Goal: Task Accomplishment & Management: Use online tool/utility

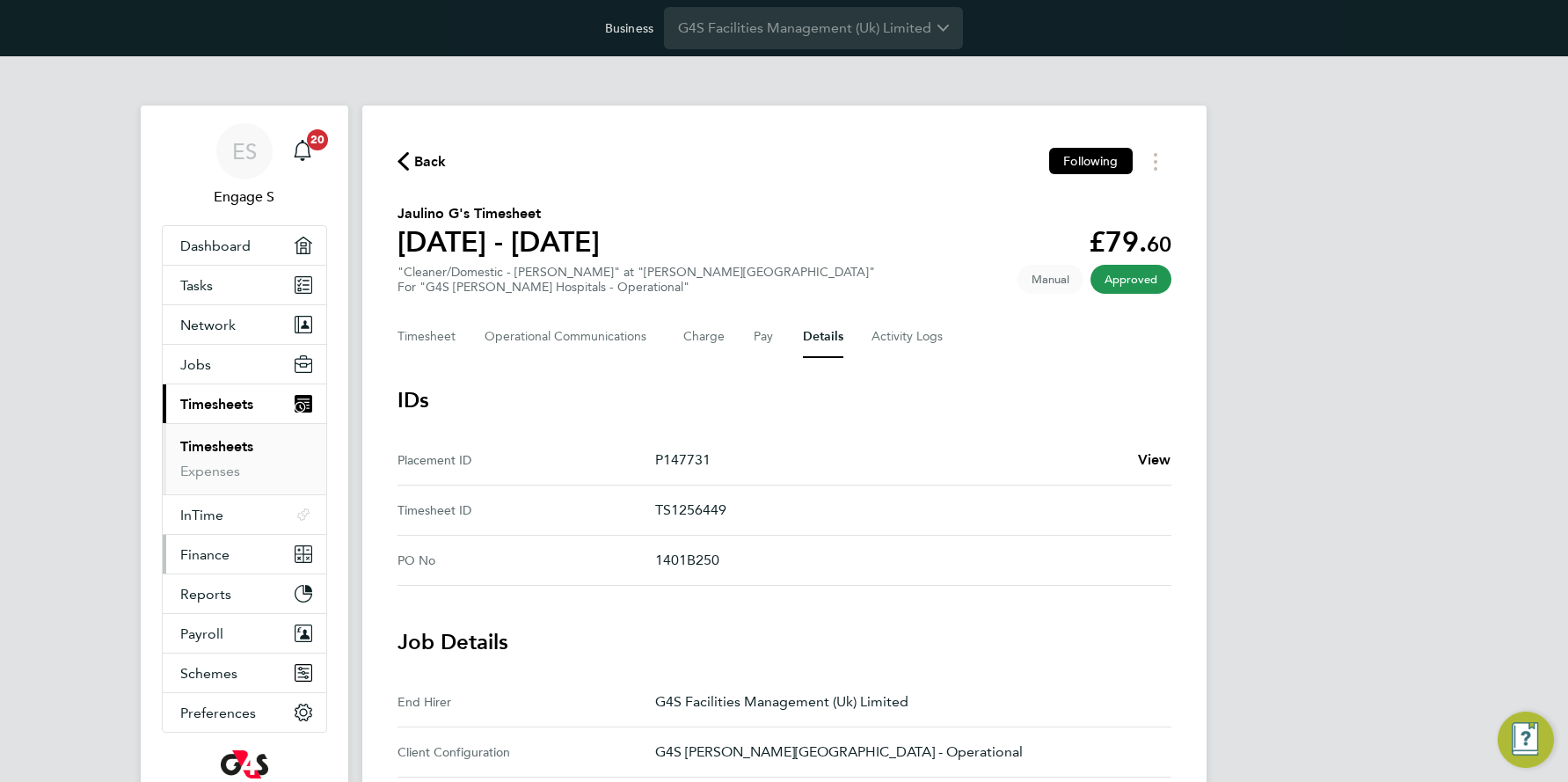
click at [219, 547] on span "Finance" at bounding box center [204, 554] width 49 height 17
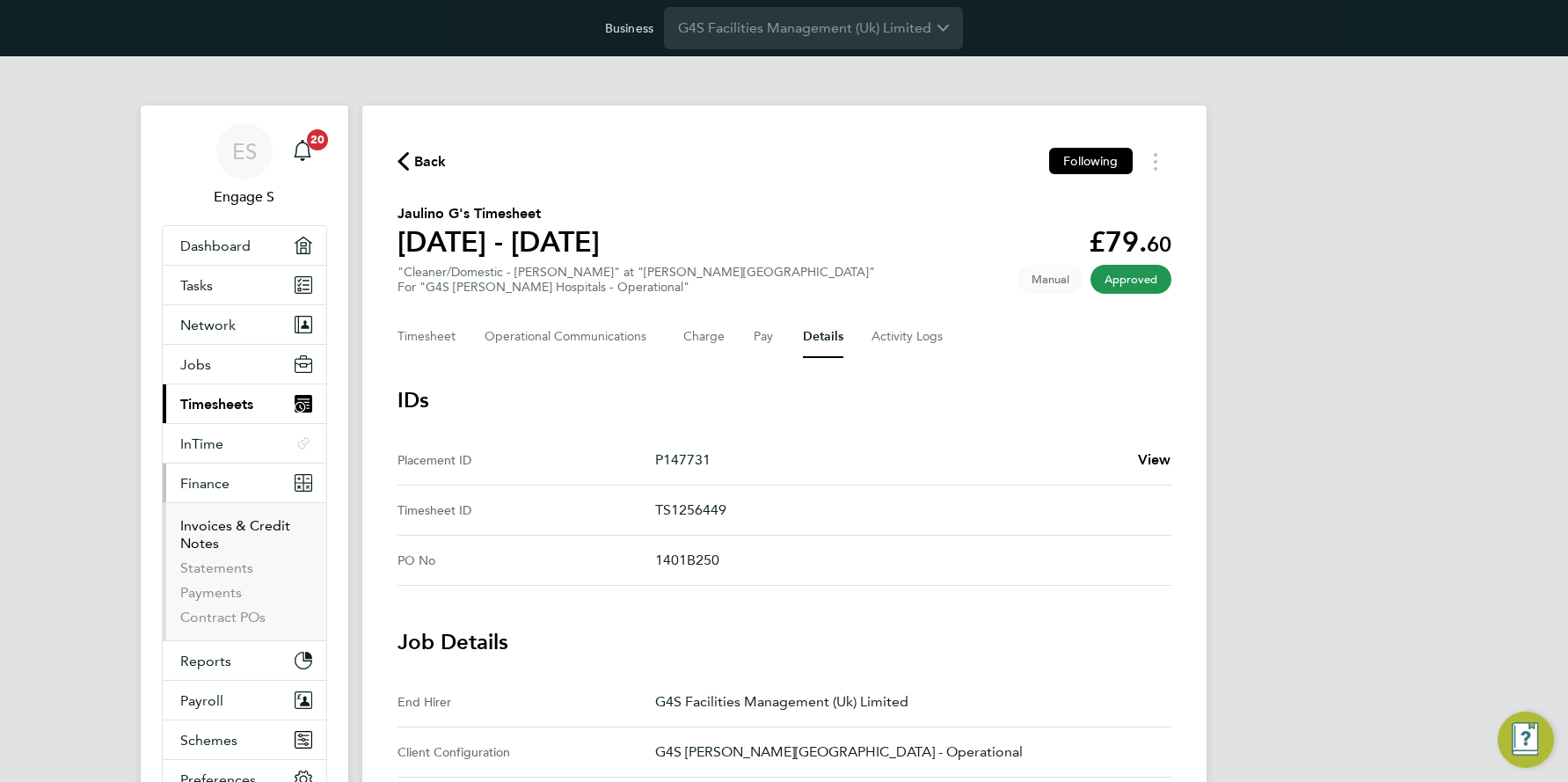
click at [250, 519] on link "Invoices & Credit Notes" at bounding box center [235, 534] width 110 height 34
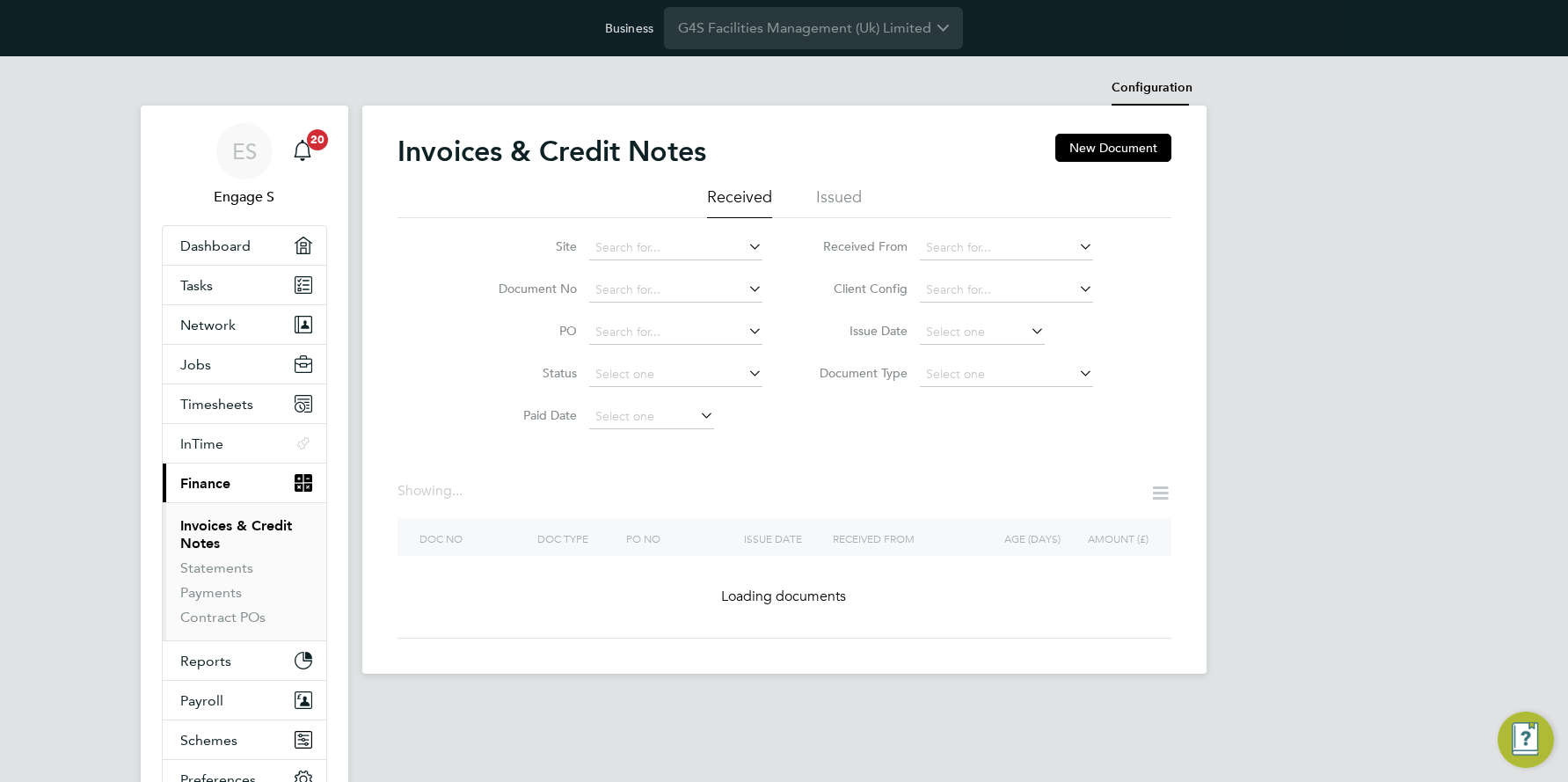
click at [1167, 89] on li "Configuration" at bounding box center [1152, 88] width 81 height 35
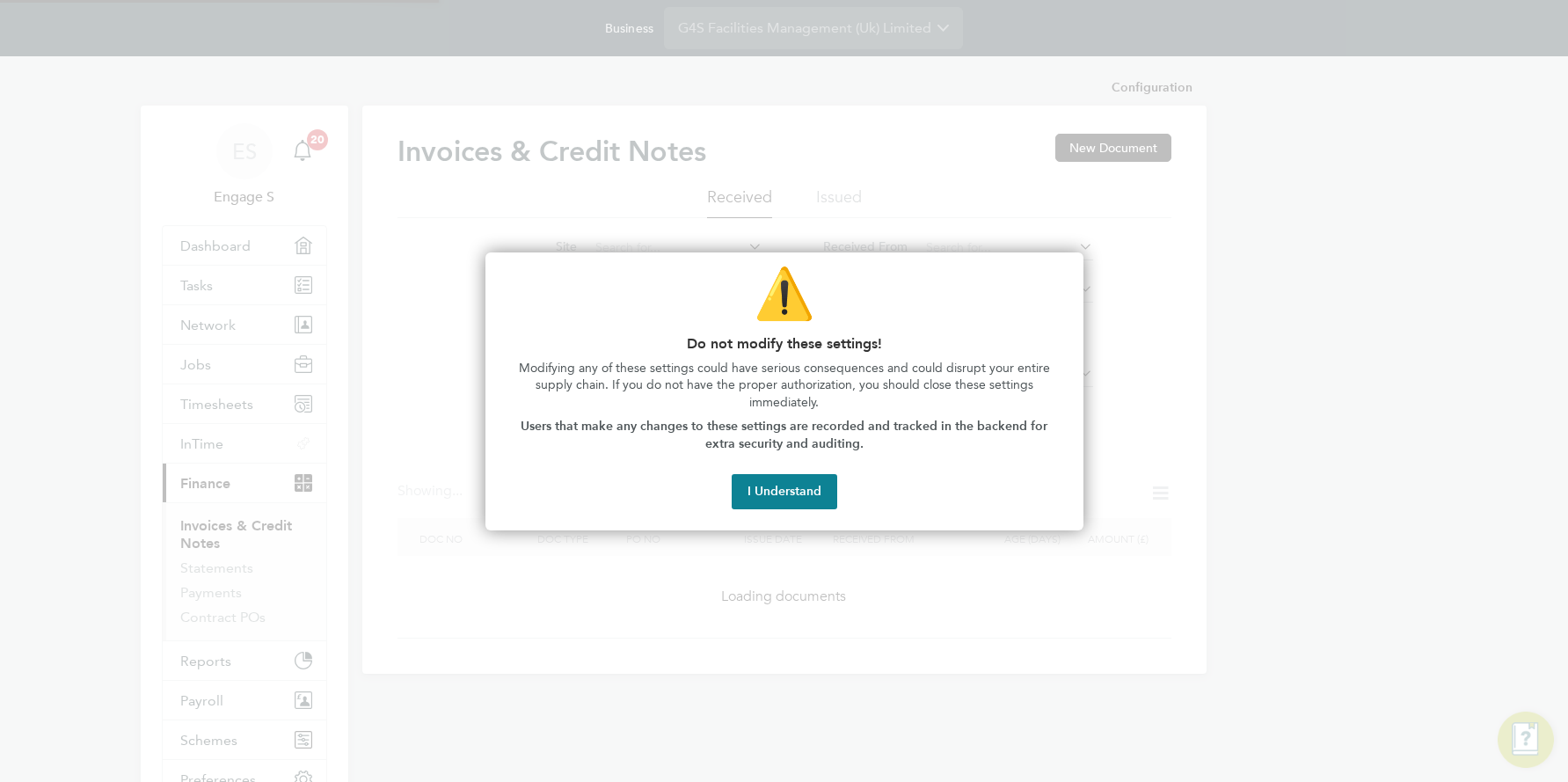
type input "INV[number:7]"
type input "CRN[number:7]"
type input "Weekly"
type input "17:05"
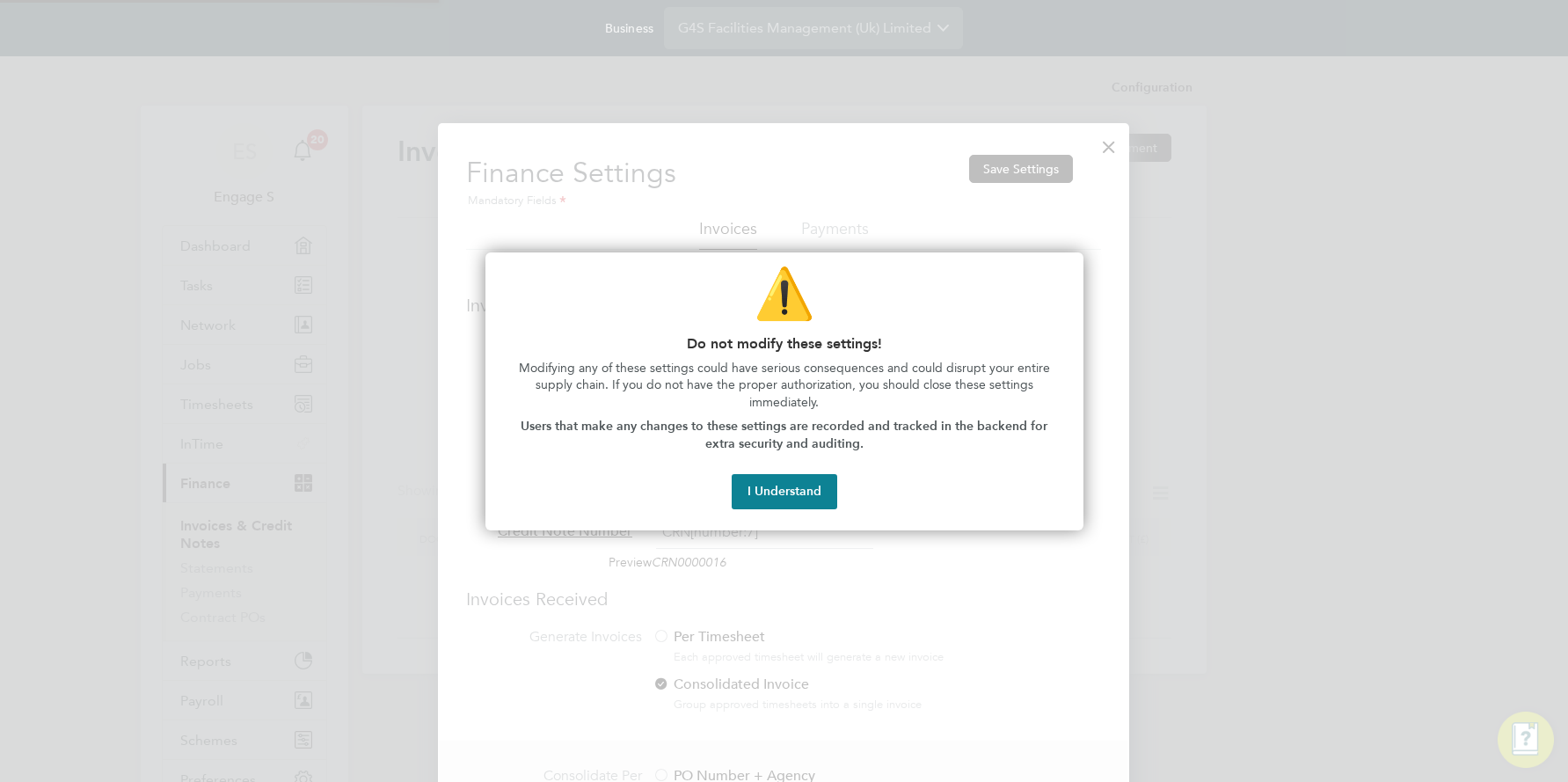
scroll to position [1065, 693]
click at [786, 492] on button "I Understand" at bounding box center [784, 491] width 105 height 35
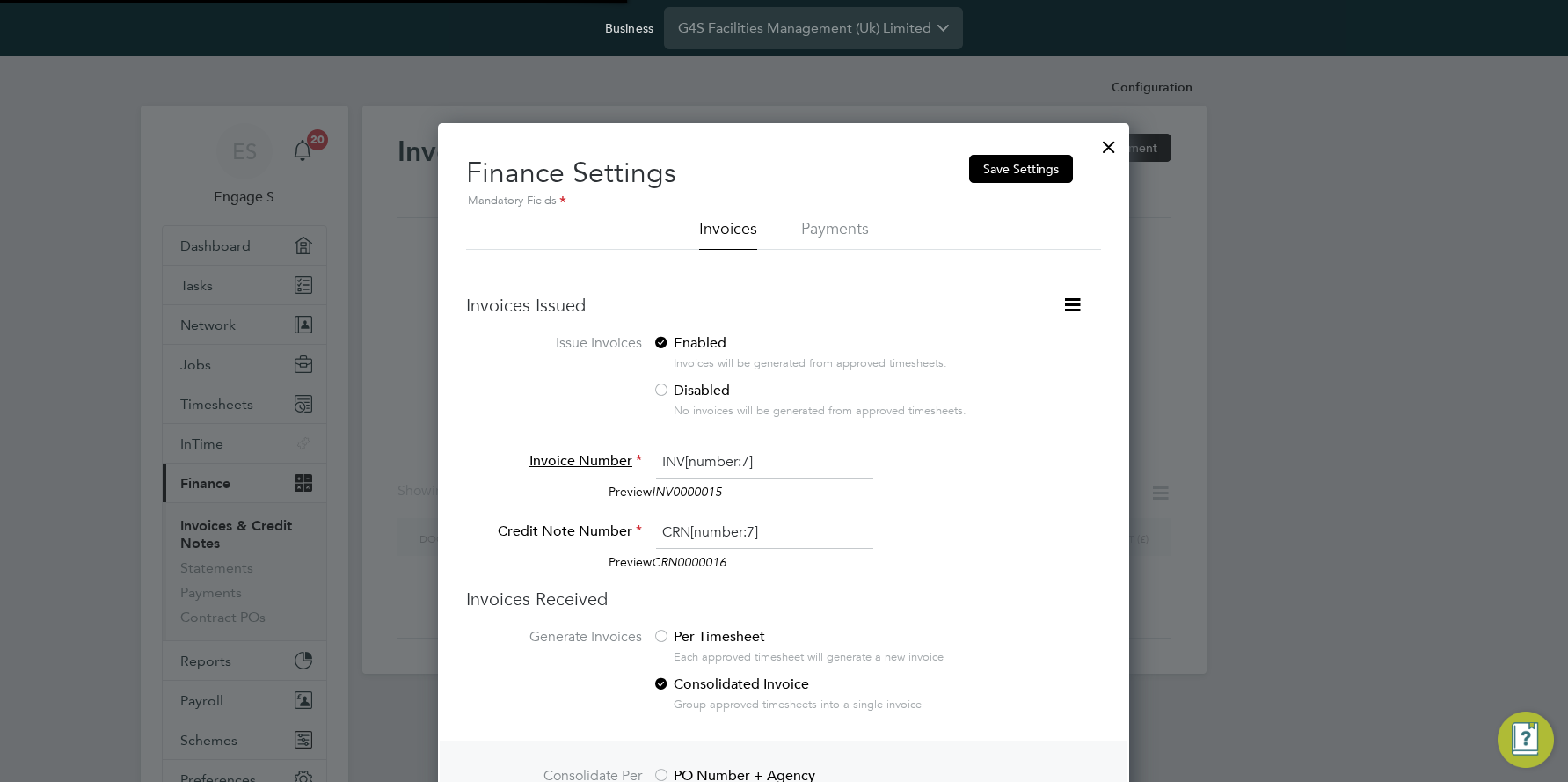
click at [1075, 306] on icon at bounding box center [1073, 305] width 22 height 22
click at [1012, 346] on li "Consolidate Invoices Manually" at bounding box center [984, 346] width 189 height 25
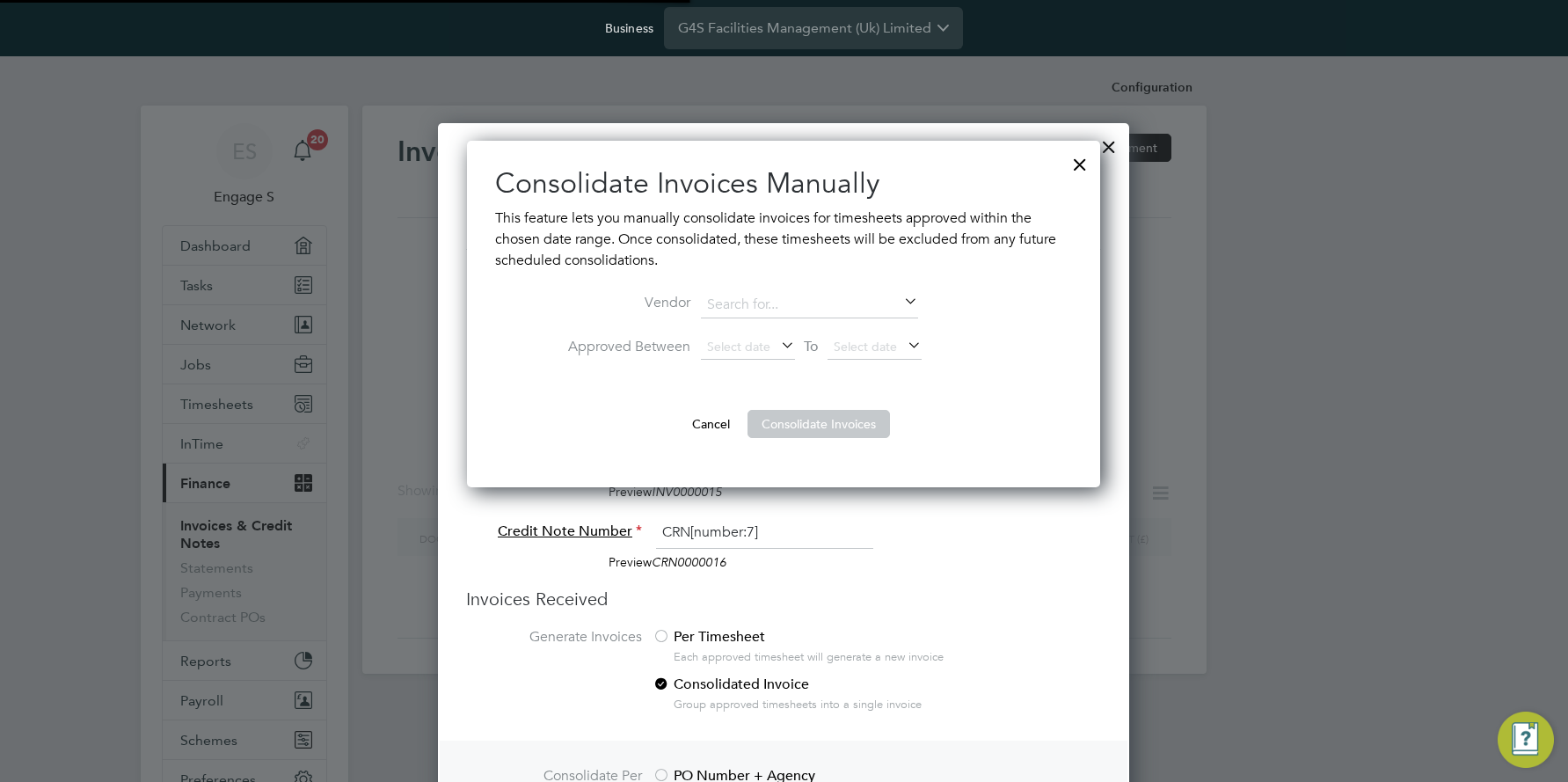
scroll to position [347, 634]
click at [778, 340] on icon at bounding box center [778, 346] width 0 height 25
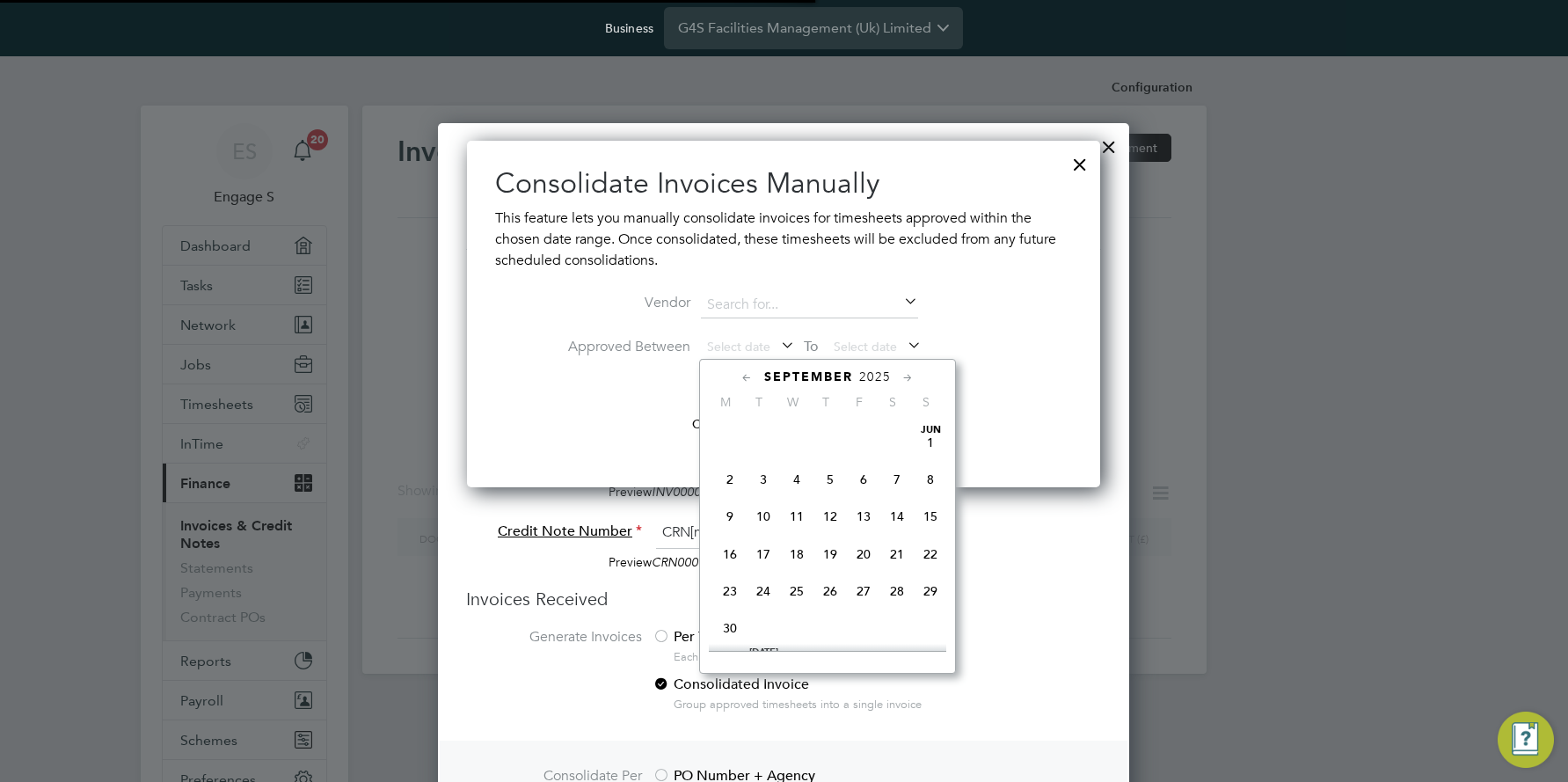
scroll to position [571, 0]
click at [730, 474] on span "[DATE]" at bounding box center [730, 465] width 33 height 33
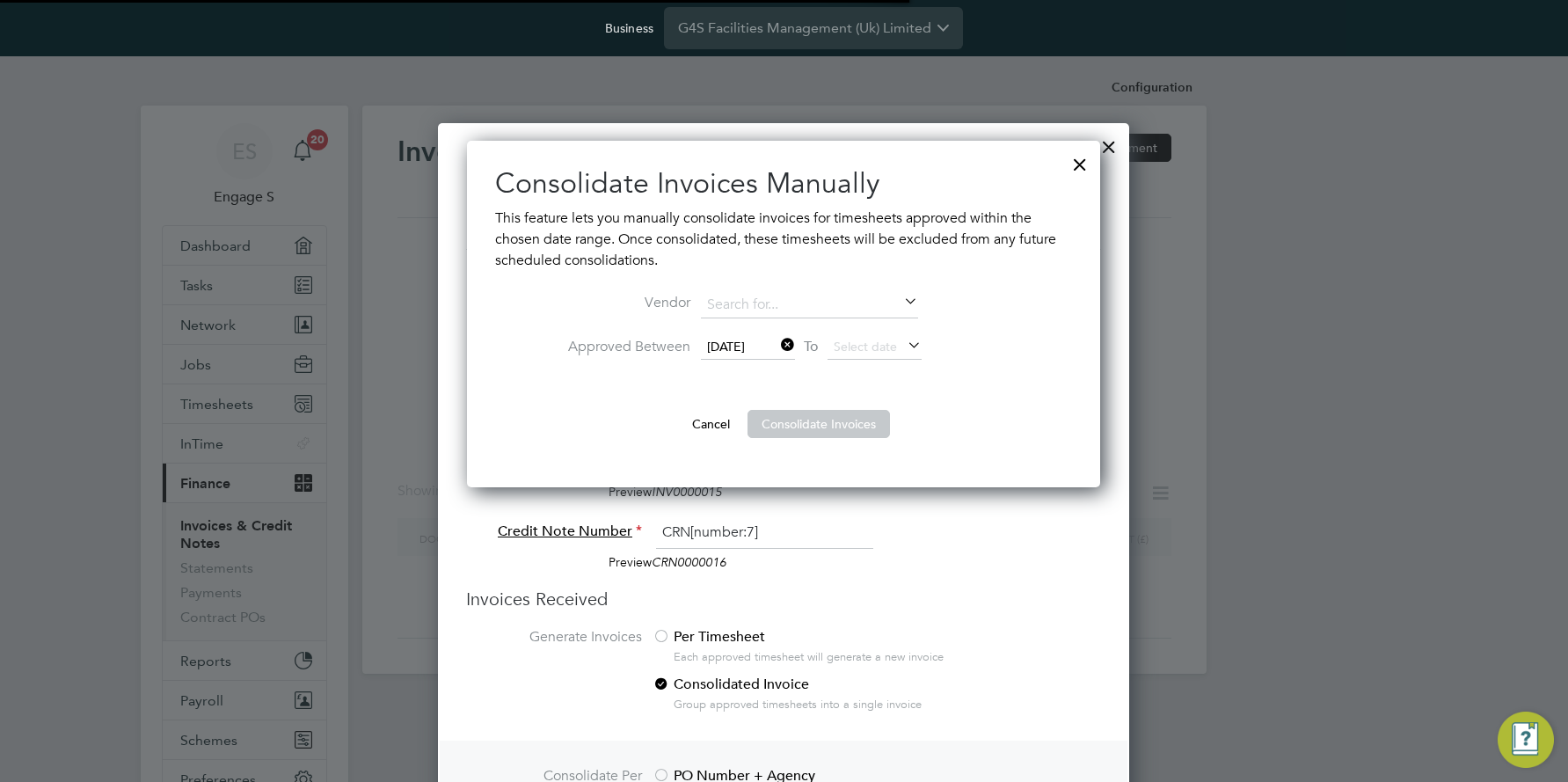
click at [904, 339] on icon at bounding box center [904, 346] width 0 height 25
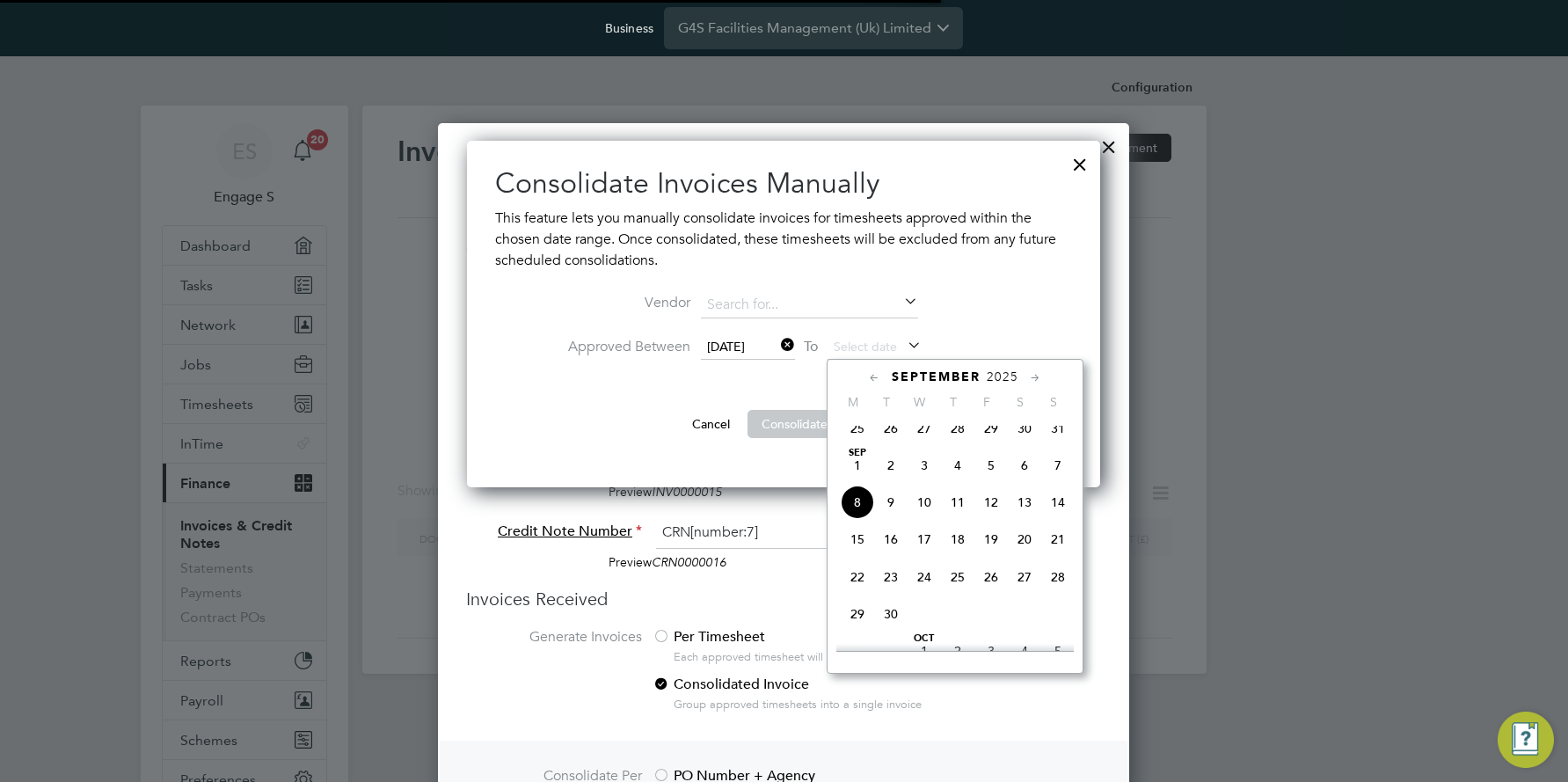
click at [894, 510] on span "9" at bounding box center [891, 502] width 33 height 33
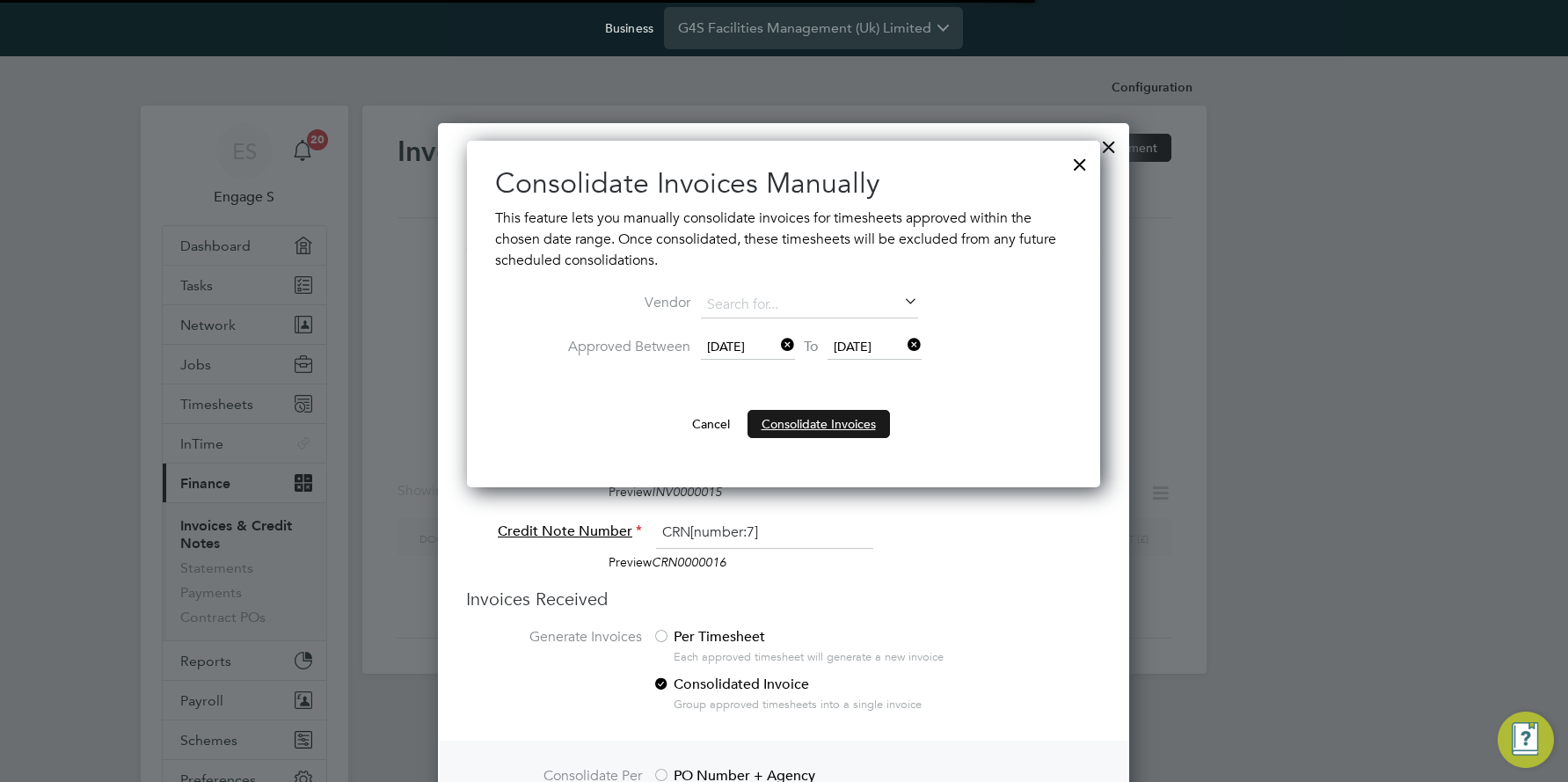
click at [814, 424] on button "Consolidate Invoices" at bounding box center [819, 424] width 142 height 28
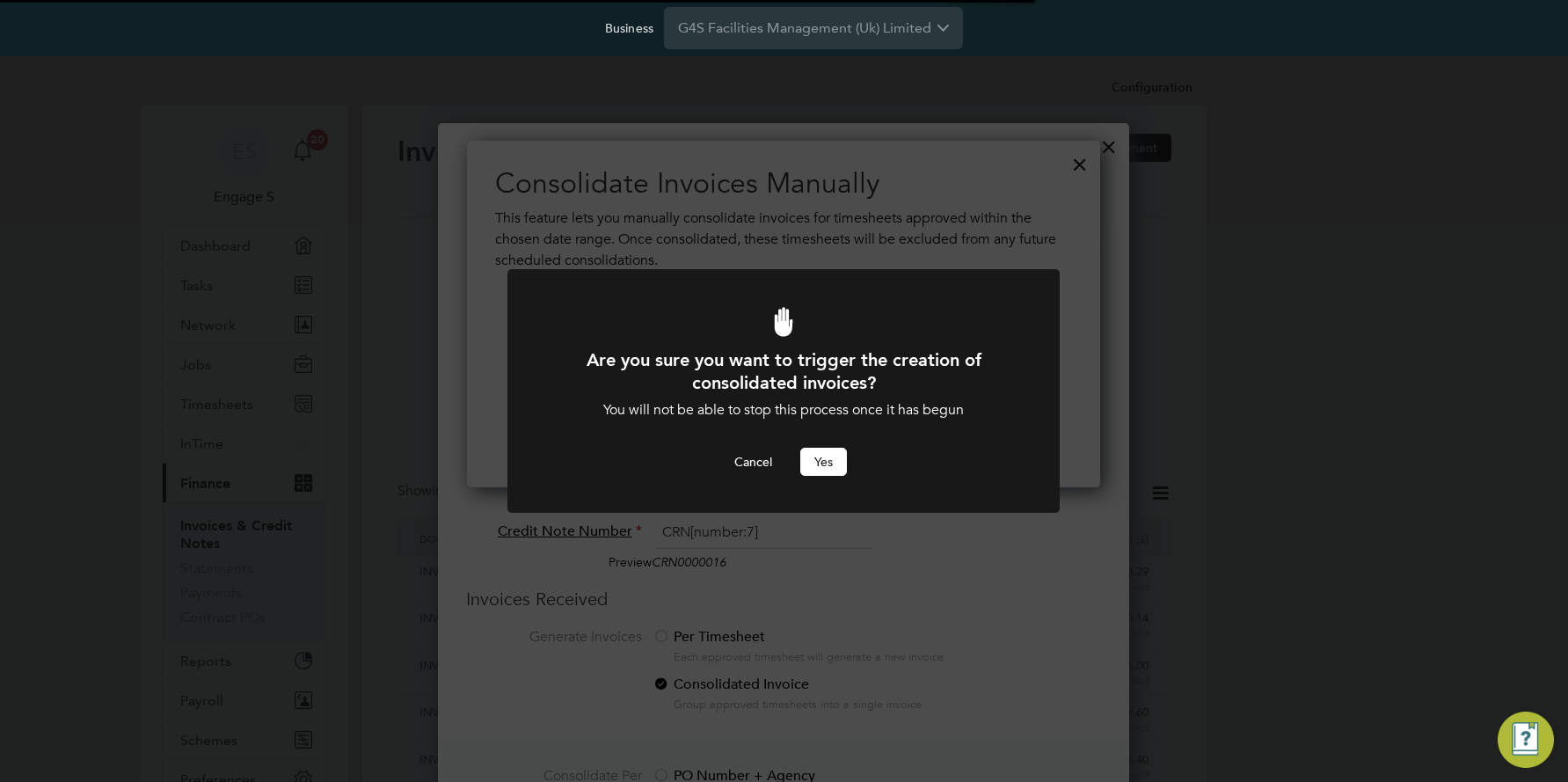
scroll to position [0, 0]
click at [826, 461] on button "Yes" at bounding box center [824, 462] width 46 height 28
